Goal: Task Accomplishment & Management: Manage account settings

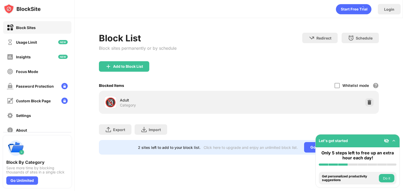
click at [393, 139] on img at bounding box center [393, 140] width 5 height 5
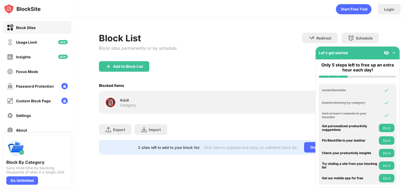
click at [393, 53] on img at bounding box center [393, 52] width 5 height 5
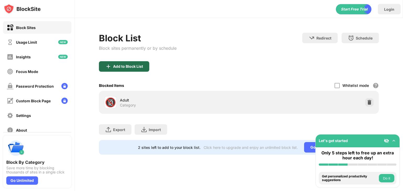
click at [134, 66] on div "Add to Block List" at bounding box center [128, 66] width 30 height 4
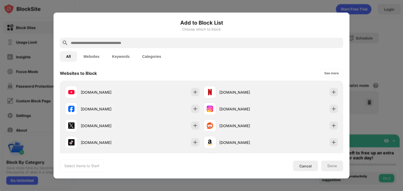
scroll to position [77, 0]
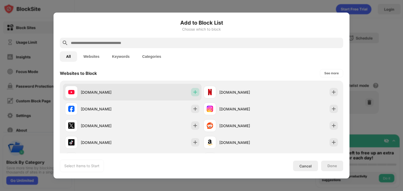
click at [193, 93] on img at bounding box center [194, 92] width 5 height 5
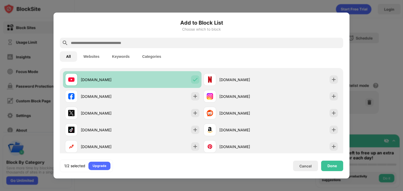
scroll to position [95, 0]
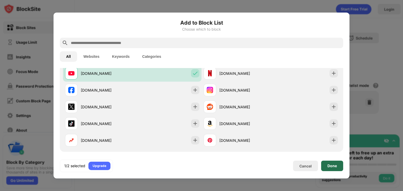
click at [331, 165] on div "Done" at bounding box center [331, 166] width 9 height 4
